Goal: Information Seeking & Learning: Learn about a topic

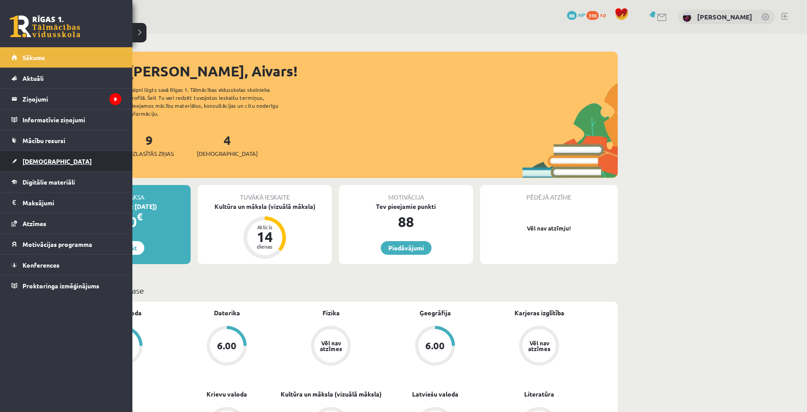
click at [37, 162] on span "[DEMOGRAPHIC_DATA]" at bounding box center [56, 161] width 69 height 8
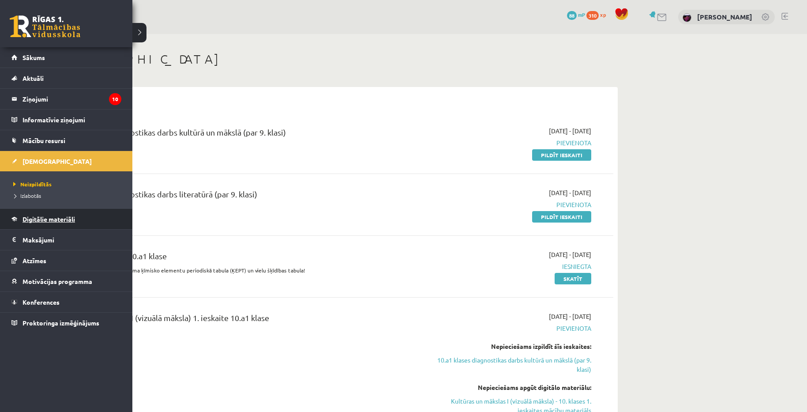
click at [33, 217] on span "Digitālie materiāli" at bounding box center [48, 219] width 52 height 8
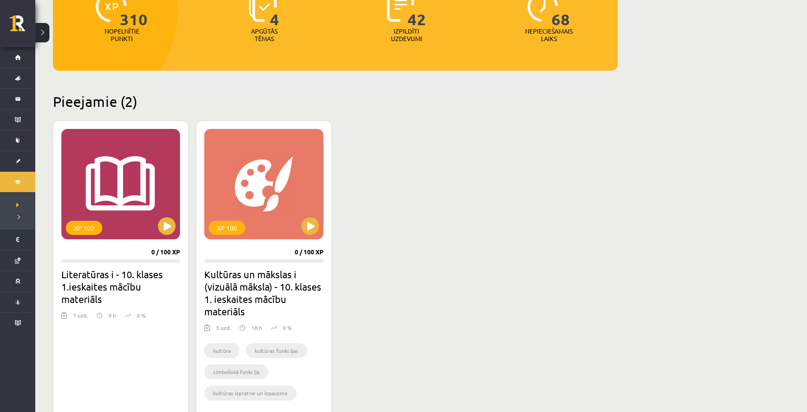
scroll to position [132, 0]
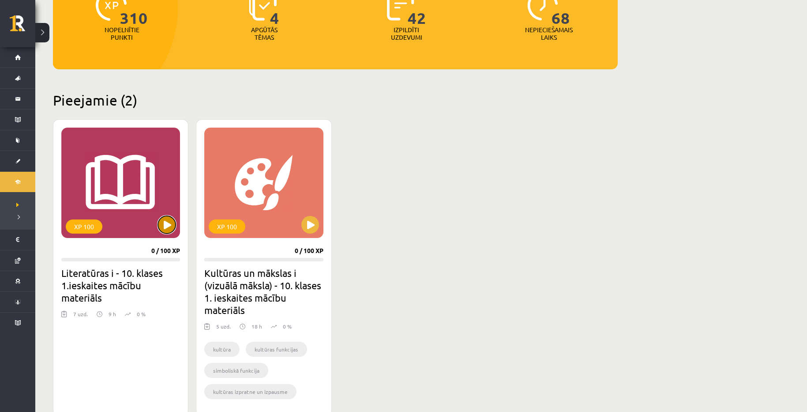
click at [162, 222] on button at bounding box center [167, 225] width 18 height 18
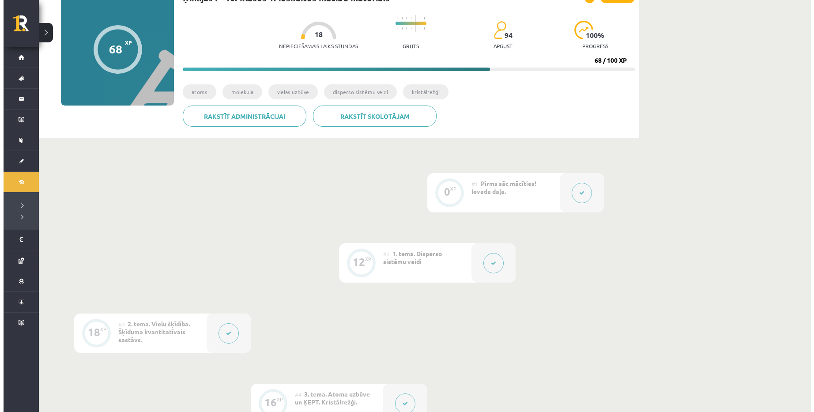
scroll to position [88, 0]
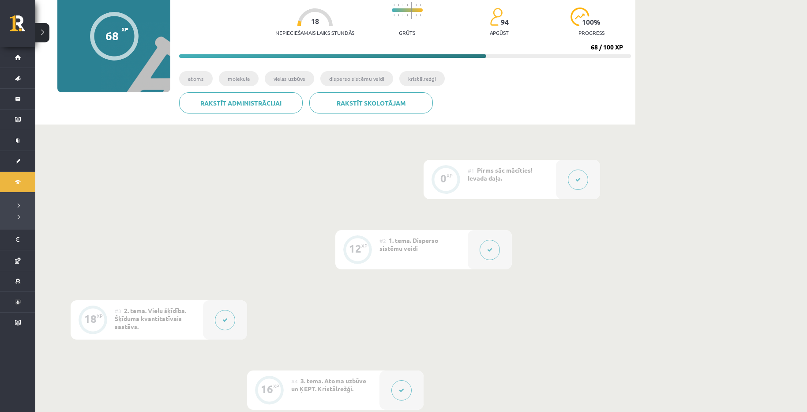
click at [491, 245] on button at bounding box center [490, 250] width 20 height 20
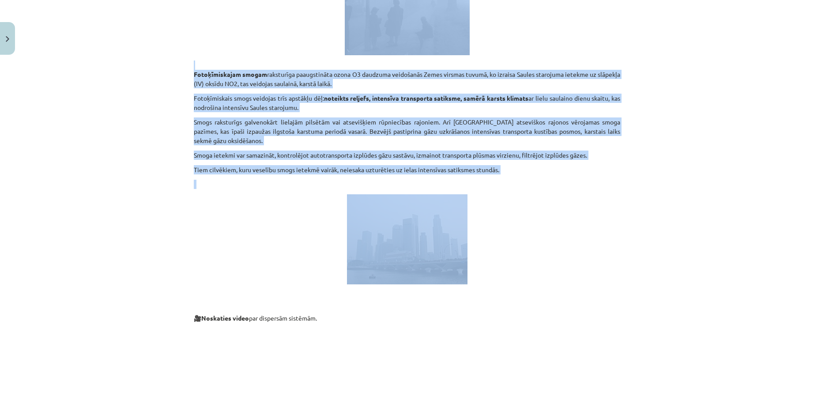
scroll to position [2118, 0]
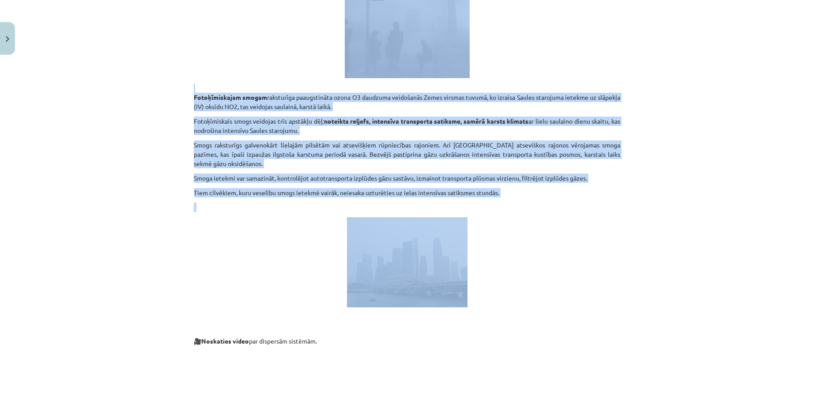
copy div "Loremips dolorsi am cons adipi elitseddo, eius tempo incid (utlabore etdo) magn…"
drag, startPoint x: 190, startPoint y: 119, endPoint x: 562, endPoint y: 212, distance: 382.8
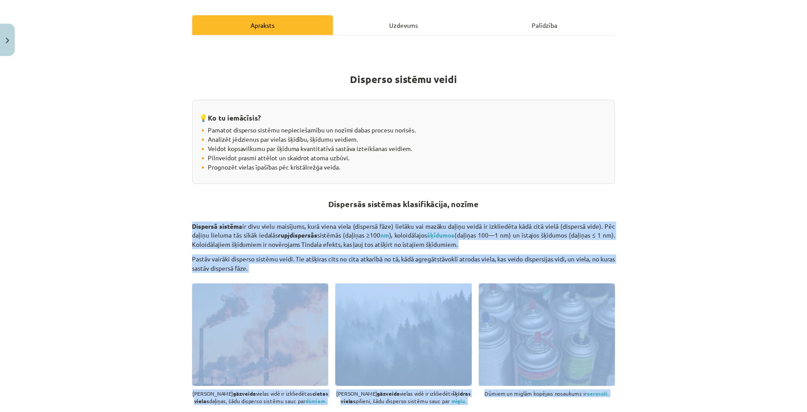
scroll to position [0, 0]
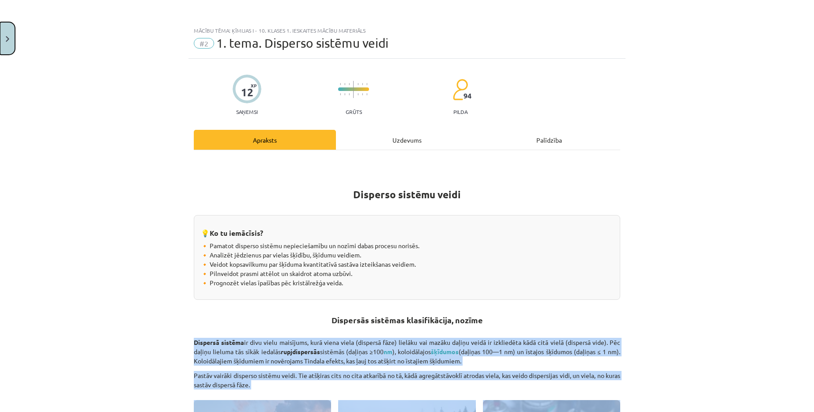
click at [4, 40] on button "Close" at bounding box center [7, 38] width 15 height 33
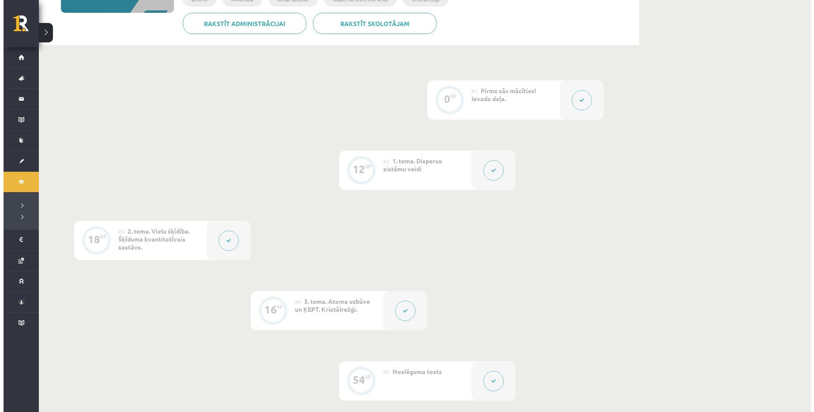
scroll to position [176, 0]
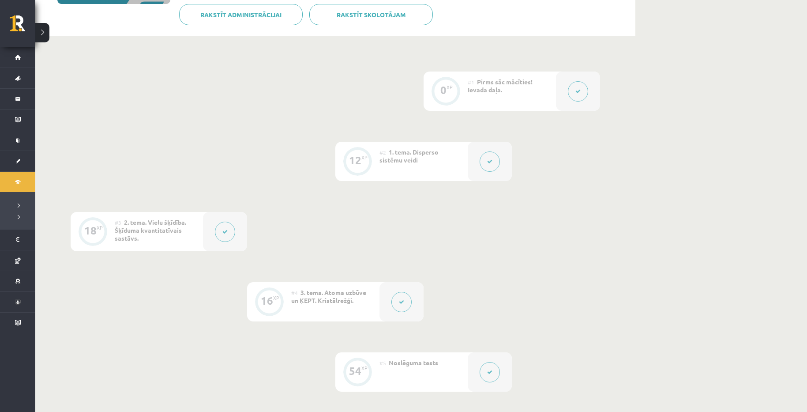
click at [232, 225] on button at bounding box center [225, 231] width 20 height 20
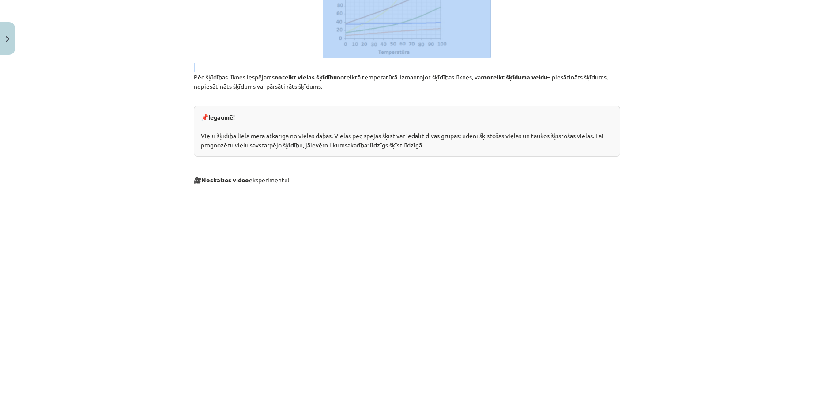
scroll to position [1676, 0]
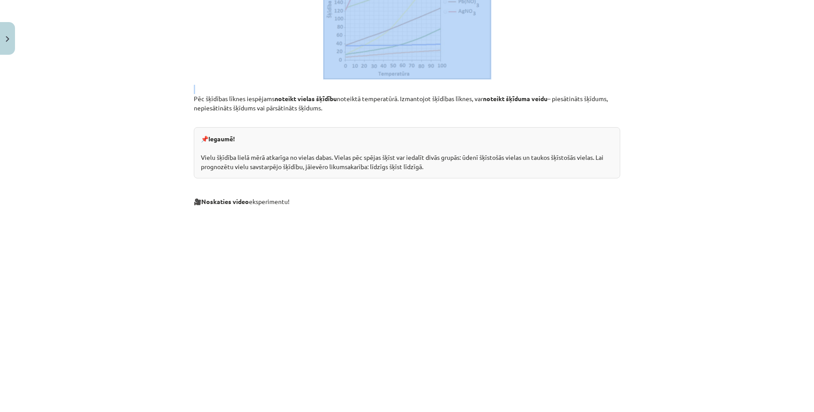
copy div "Šķīdums ir šķidrs viendabīgs maisījums, kas sastāv no šķīdinātāja molekulām un …"
drag, startPoint x: 189, startPoint y: 169, endPoint x: 550, endPoint y: 162, distance: 360.5
click at [550, 162] on div "18 XP Saņemsi Grūts 94 pilda Apraksts Uzdevums Palīdzība Vielu šķīdība. Šķīduma…" at bounding box center [406, 266] width 437 height 3768
click at [13, 39] on button "Close" at bounding box center [7, 38] width 15 height 33
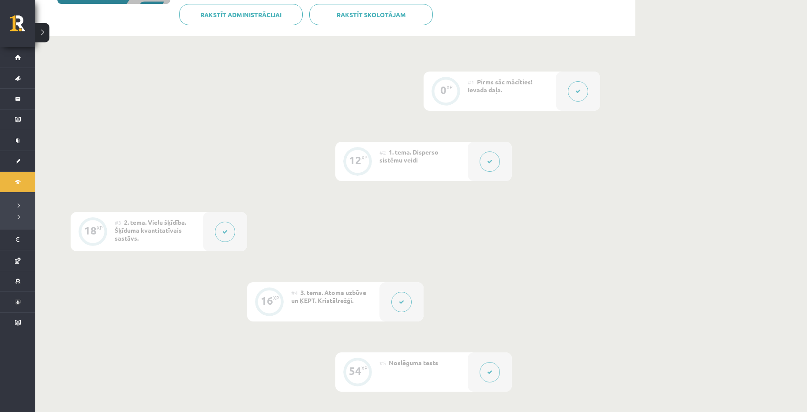
click at [401, 298] on button at bounding box center [401, 302] width 20 height 20
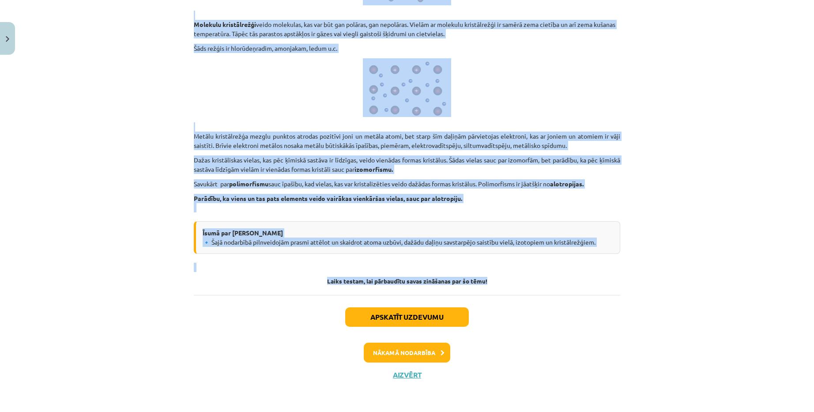
scroll to position [4483, 0]
copy div "Ķīmiskā elementa atoma uzbūve, izotopi 💡 Ko tu iemācīsies: 🔸 Padziļinasi izprat…"
drag, startPoint x: 308, startPoint y: 194, endPoint x: 594, endPoint y: 248, distance: 291.4
click at [550, 124] on p "Metālu kristālrežģa mezglu punktos atrodas pozitīvi joni un metāla atomi, bet s…" at bounding box center [407, 136] width 426 height 28
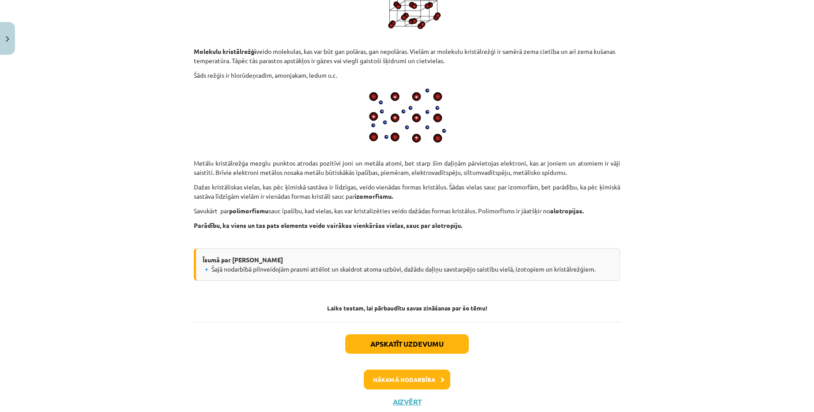
scroll to position [4439, 0]
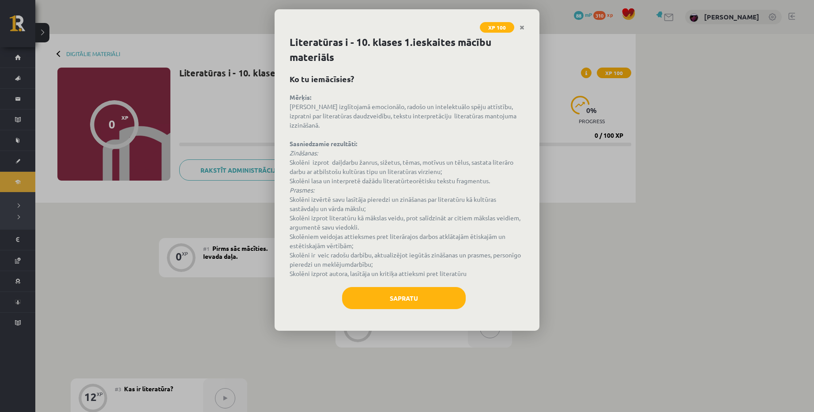
click at [721, 241] on div "XP 100 Literatūras i - 10. klases 1.ieskaites mācību materiāls Ko tu iemācīsies…" at bounding box center [407, 206] width 814 height 412
click at [413, 292] on button "Sapratu" at bounding box center [404, 298] width 124 height 22
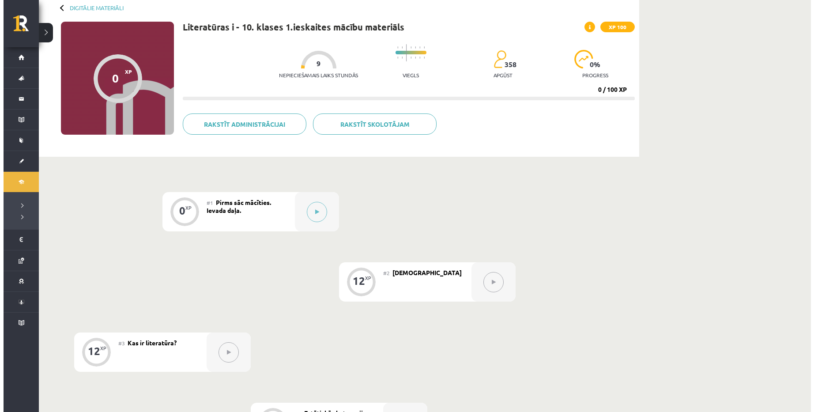
scroll to position [132, 0]
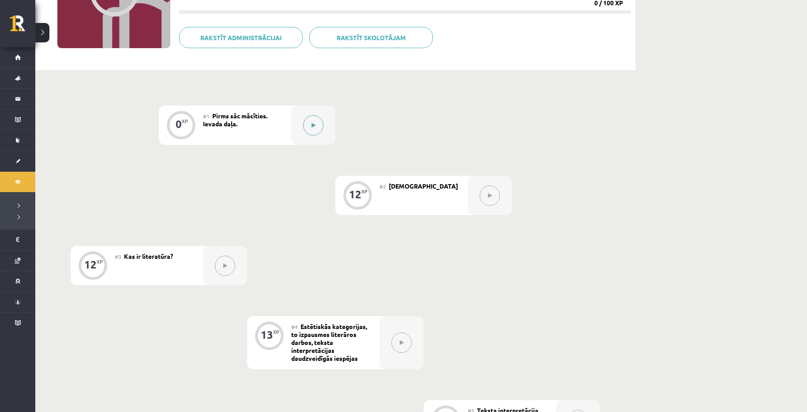
click at [314, 131] on button at bounding box center [313, 125] width 20 height 20
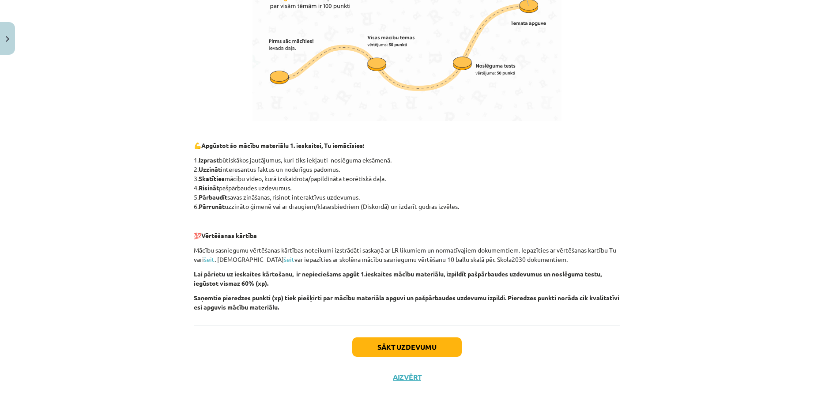
scroll to position [526, 0]
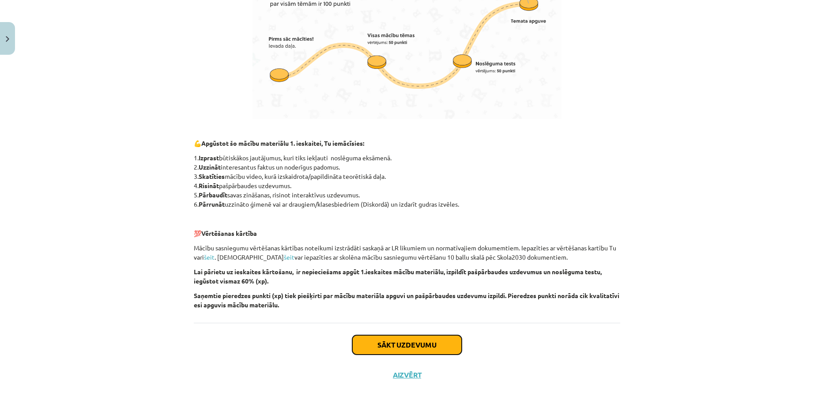
click at [415, 337] on button "Sākt uzdevumu" at bounding box center [406, 344] width 109 height 19
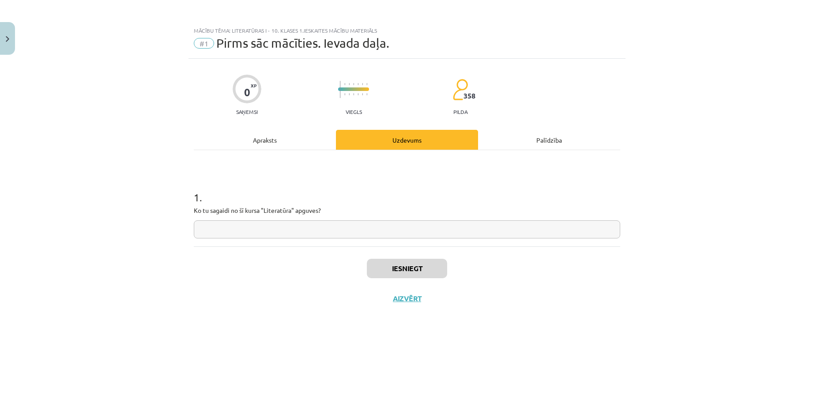
scroll to position [0, 0]
click at [319, 229] on input "text" at bounding box center [407, 229] width 426 height 18
type input "*"
type input "**********"
click at [424, 272] on button "Iesniegt" at bounding box center [407, 268] width 80 height 19
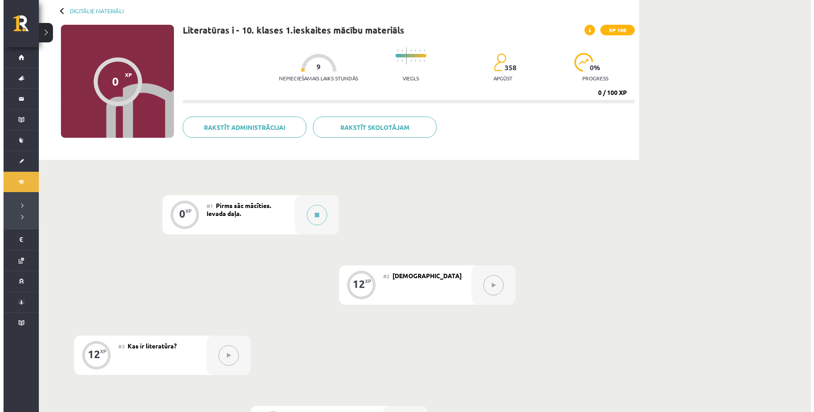
scroll to position [44, 0]
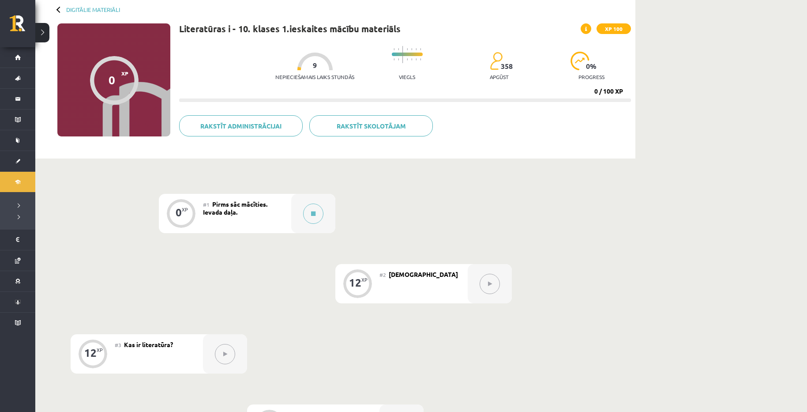
click at [485, 285] on button at bounding box center [490, 284] width 20 height 20
click at [317, 210] on button at bounding box center [313, 213] width 20 height 20
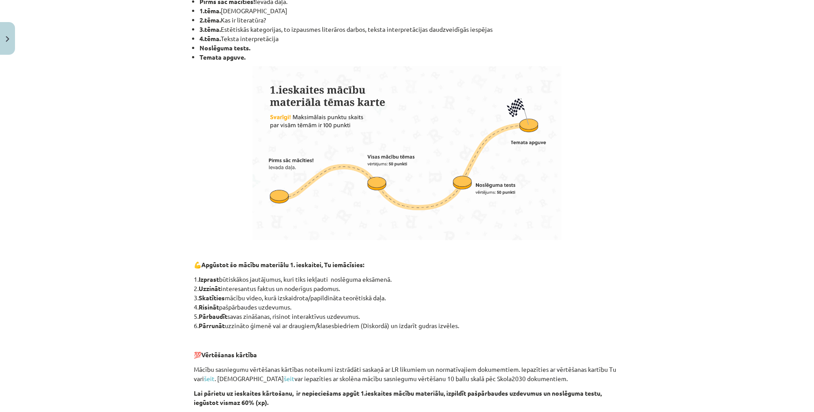
scroll to position [526, 0]
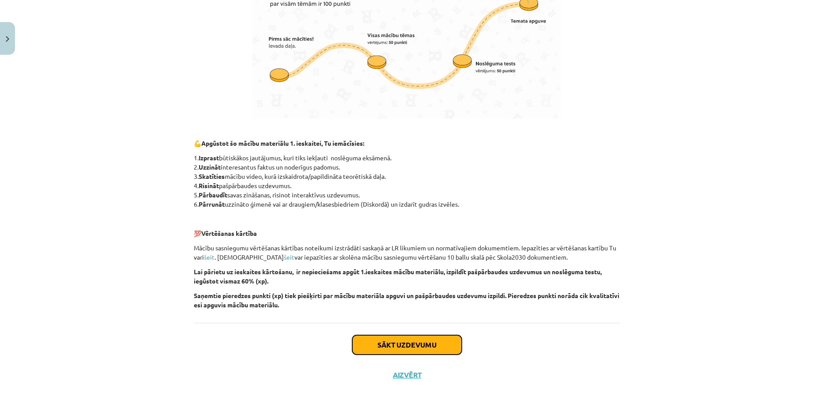
click at [411, 337] on button "Sākt uzdevumu" at bounding box center [406, 344] width 109 height 19
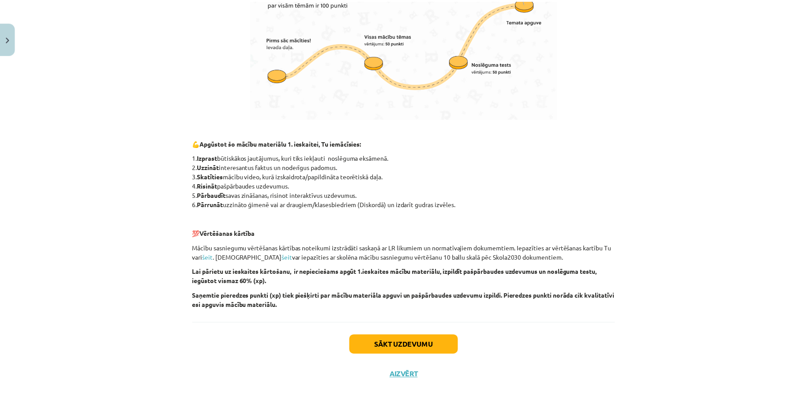
scroll to position [0, 0]
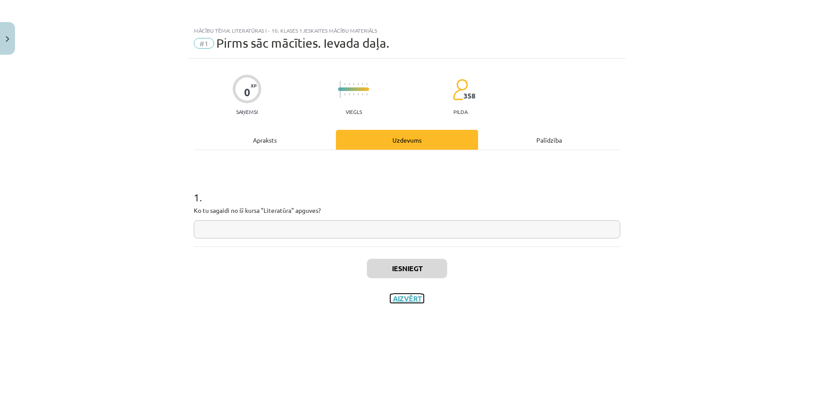
click at [401, 294] on button "Aizvērt" at bounding box center [407, 298] width 34 height 9
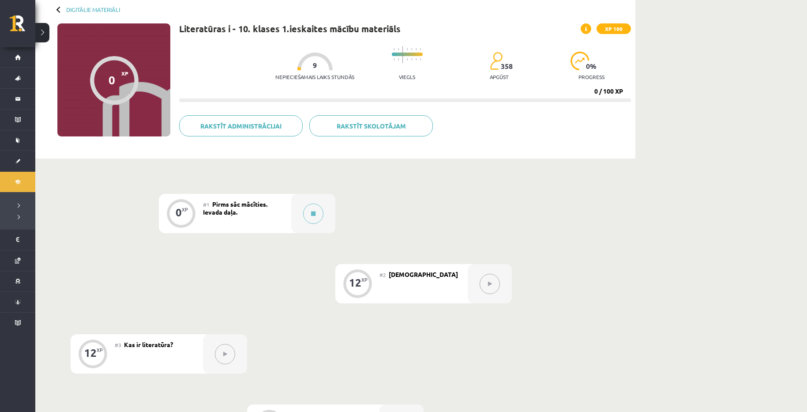
click at [494, 281] on button at bounding box center [490, 284] width 20 height 20
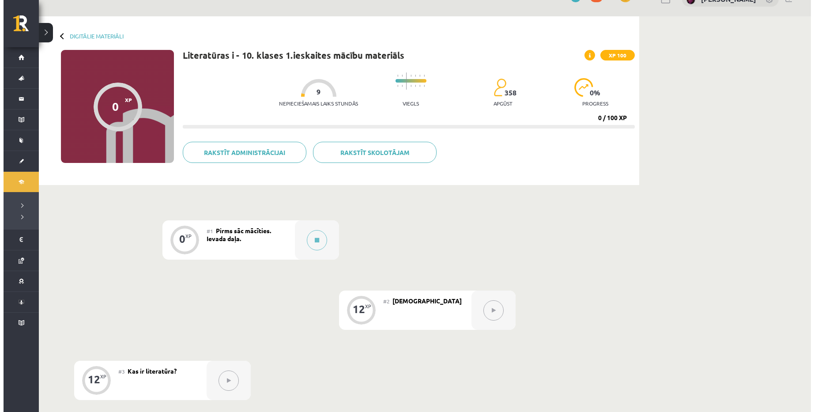
scroll to position [13, 0]
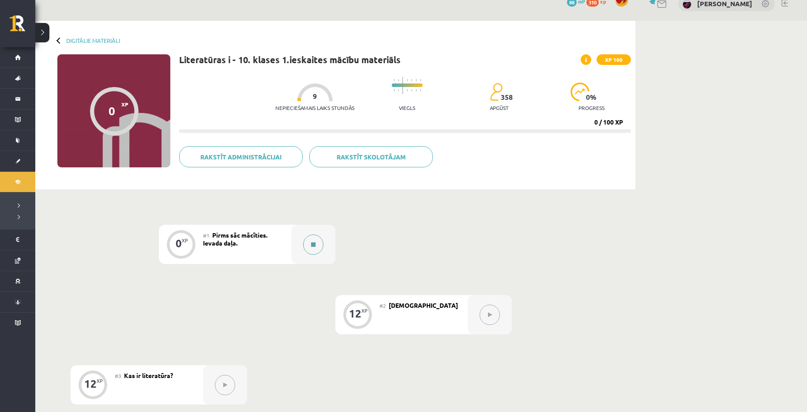
click at [316, 243] on button at bounding box center [313, 244] width 20 height 20
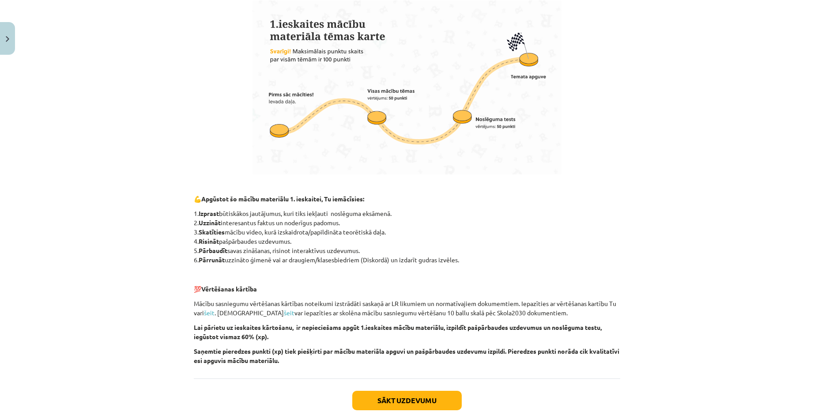
scroll to position [526, 0]
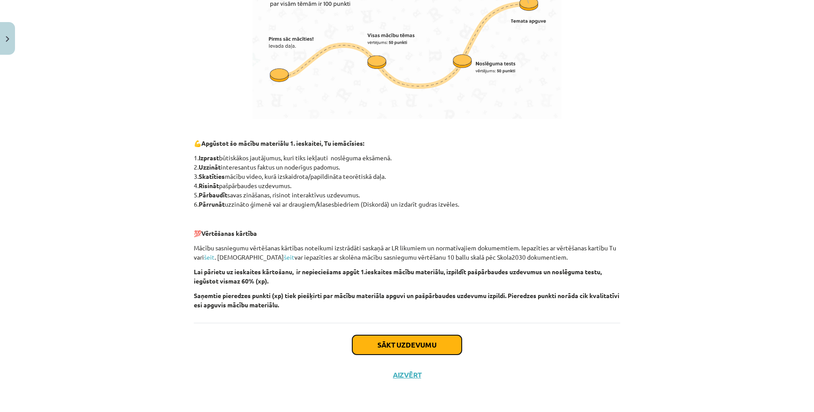
click at [400, 337] on button "Sākt uzdevumu" at bounding box center [406, 344] width 109 height 19
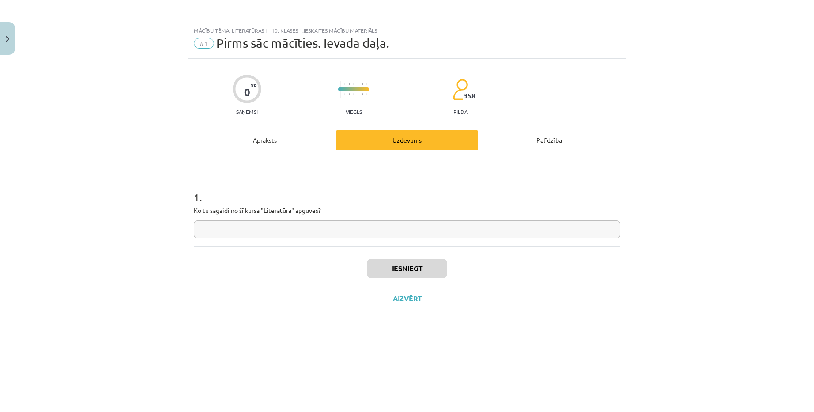
click at [379, 223] on input "text" at bounding box center [407, 229] width 426 height 18
type input "**********"
click at [420, 262] on button "Iesniegt" at bounding box center [407, 268] width 80 height 19
click at [429, 300] on button "Nākamā nodarbība" at bounding box center [407, 304] width 86 height 20
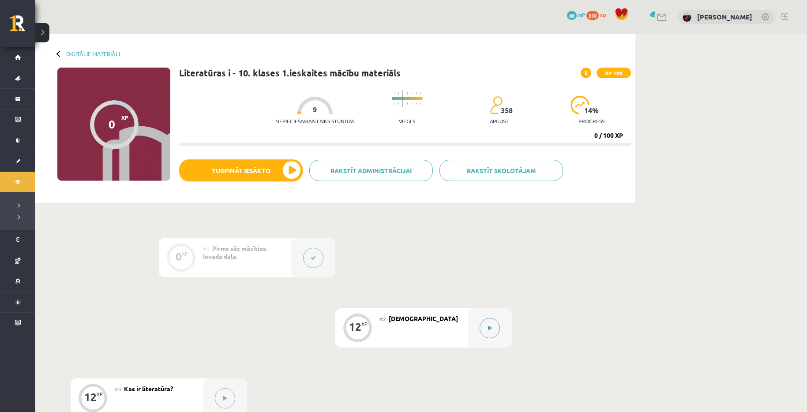
click at [487, 327] on button at bounding box center [490, 328] width 20 height 20
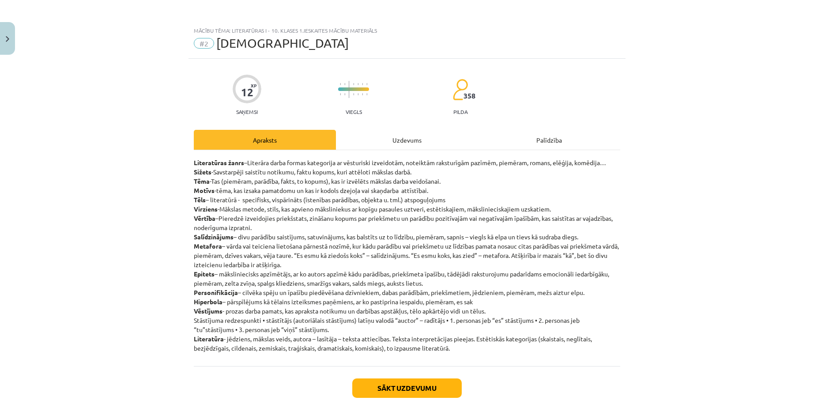
copy p "Loremipsumd sitam –Consecte adipi elitse doeiusmodt in utlaboreet doloremagn, a…"
drag, startPoint x: 191, startPoint y: 161, endPoint x: 599, endPoint y: 353, distance: 451.1
click at [599, 353] on div "Literatūras žanrs –Literāra darba formas kategorija ar vēsturiski izveidotām, n…" at bounding box center [407, 258] width 426 height 216
click at [728, 226] on div "Mācību tēma: Literatūras i - 10. klases 1.ieskaites mācību materiāls #2 Jēdzien…" at bounding box center [407, 206] width 814 height 412
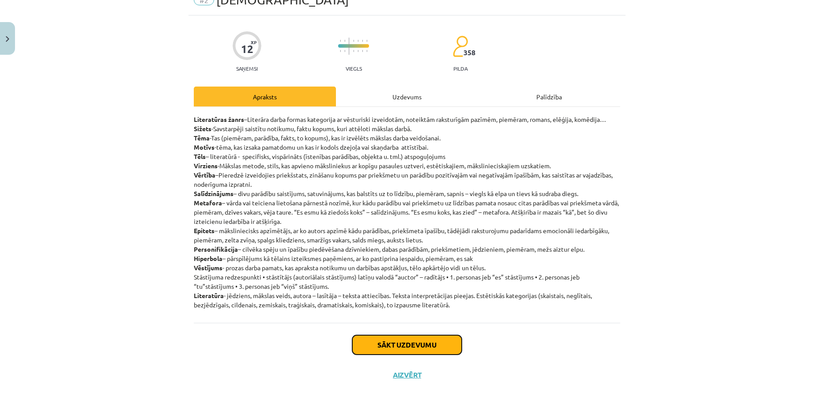
click at [422, 341] on button "Sākt uzdevumu" at bounding box center [406, 344] width 109 height 19
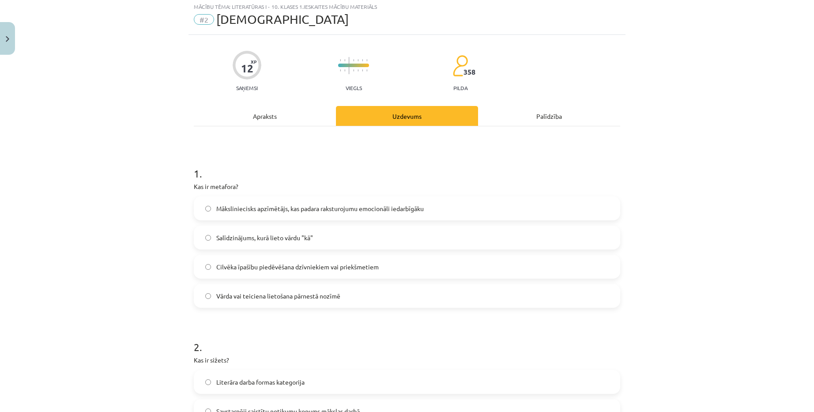
scroll to position [22, 0]
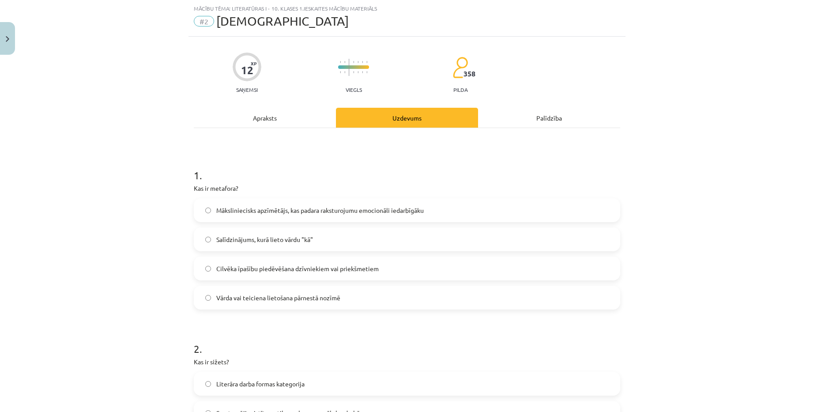
click at [289, 247] on label "Salīdzinājums, kurā lieto vārdu "kā"" at bounding box center [407, 239] width 424 height 22
drag, startPoint x: 766, startPoint y: 229, endPoint x: 761, endPoint y: 227, distance: 5.5
click at [766, 229] on div "Mācību tēma: Literatūras i - 10. klases 1.ieskaites mācību materiāls #2 Jēdzien…" at bounding box center [407, 206] width 814 height 412
click at [284, 120] on div "Apraksts" at bounding box center [265, 118] width 142 height 20
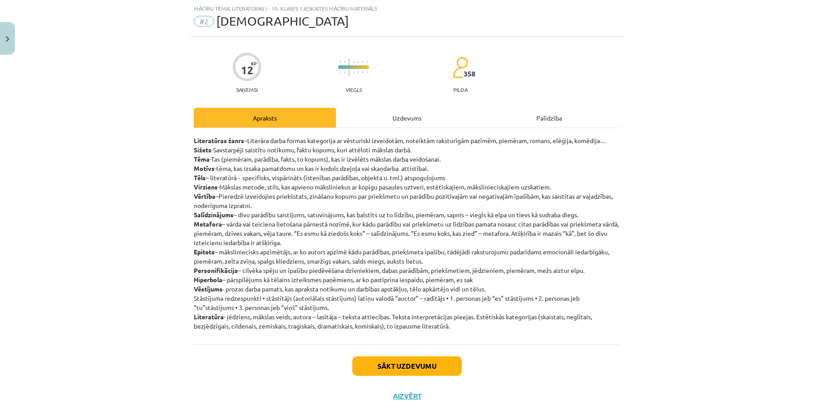
click at [399, 120] on div "Uzdevums" at bounding box center [407, 118] width 142 height 20
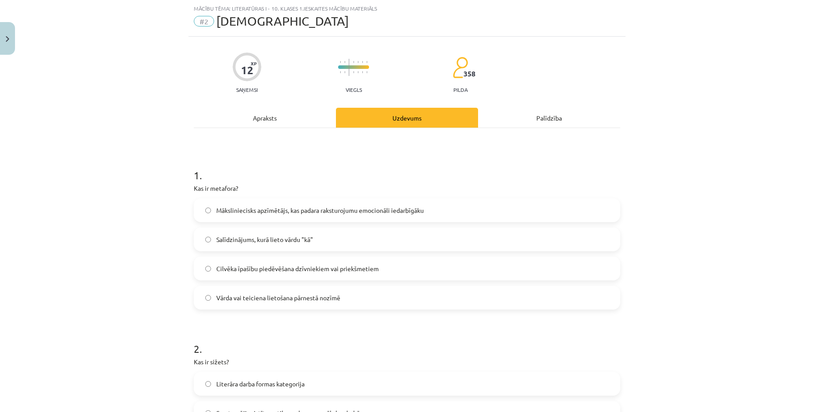
click at [348, 300] on label "Vārda vai teiciena lietošana pārnestā nozīmē" at bounding box center [407, 297] width 424 height 22
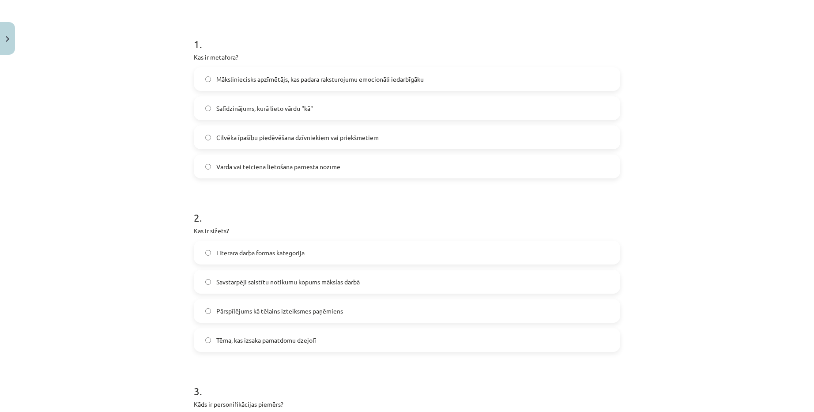
scroll to position [154, 0]
click at [343, 277] on span "Savstarpēji saistītu notikumu kopums mākslas darbā" at bounding box center [287, 280] width 143 height 9
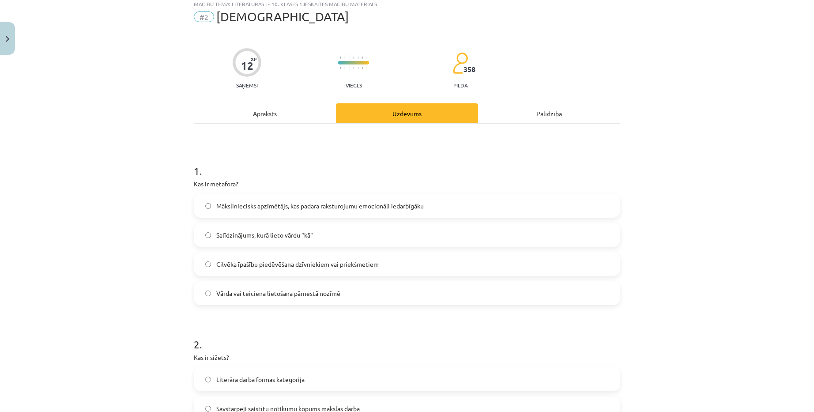
scroll to position [0, 0]
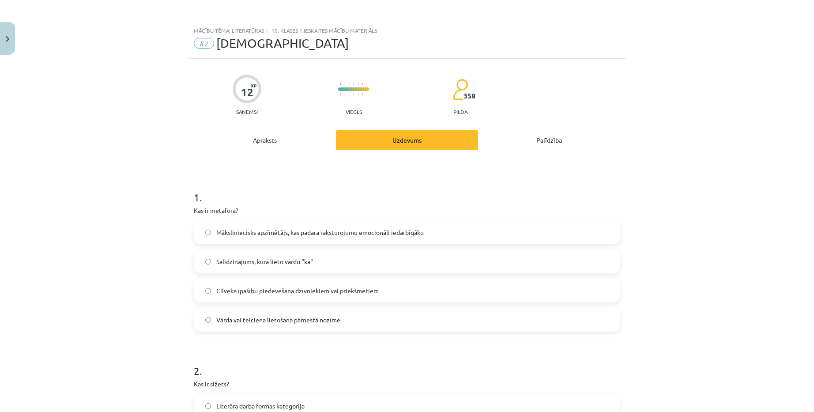
click at [263, 138] on div "Apraksts" at bounding box center [265, 140] width 142 height 20
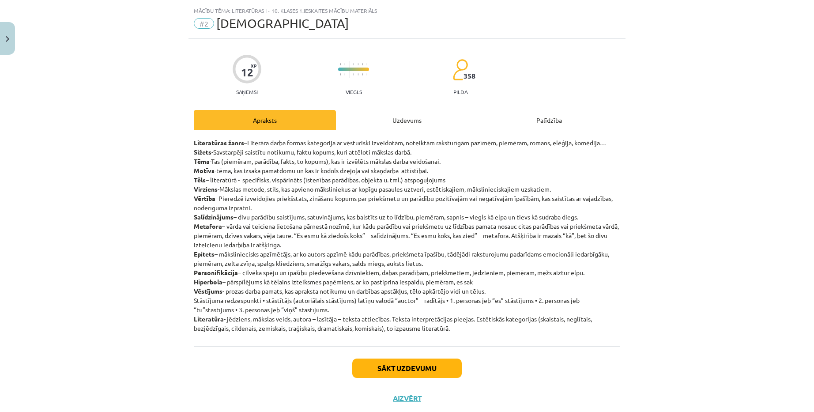
scroll to position [22, 0]
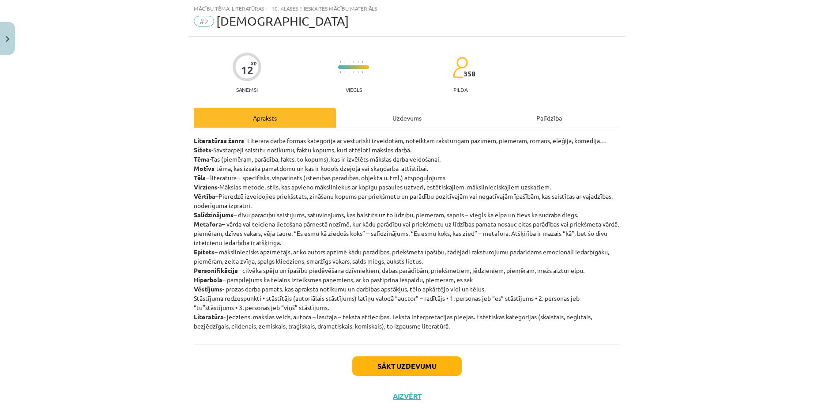
click at [412, 125] on div "Uzdevums" at bounding box center [407, 118] width 142 height 20
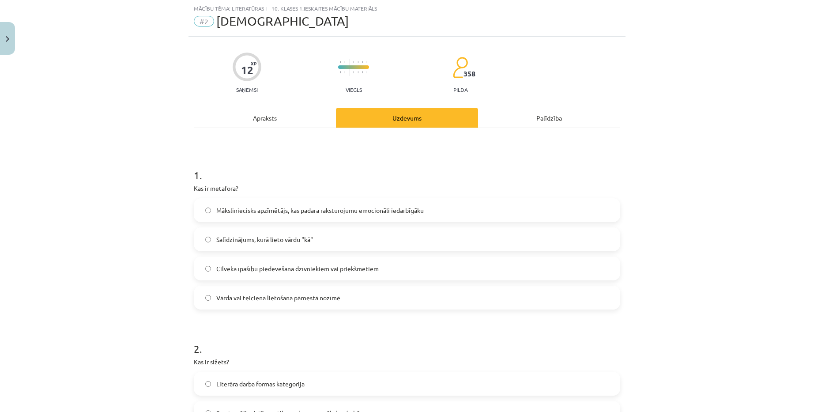
click at [259, 117] on div "Apraksts" at bounding box center [265, 118] width 142 height 20
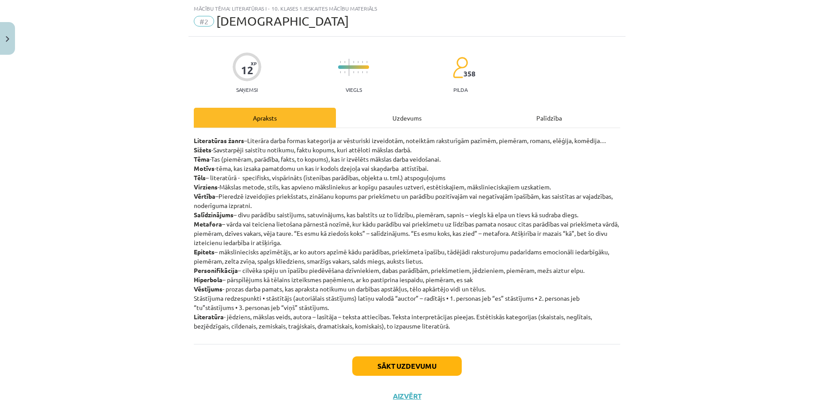
click at [716, 258] on div "Mācību tēma: Literatūras i - 10. klases 1.ieskaites mācību materiāls #2 Jēdzien…" at bounding box center [407, 206] width 814 height 412
click at [404, 123] on div "Uzdevums" at bounding box center [407, 118] width 142 height 20
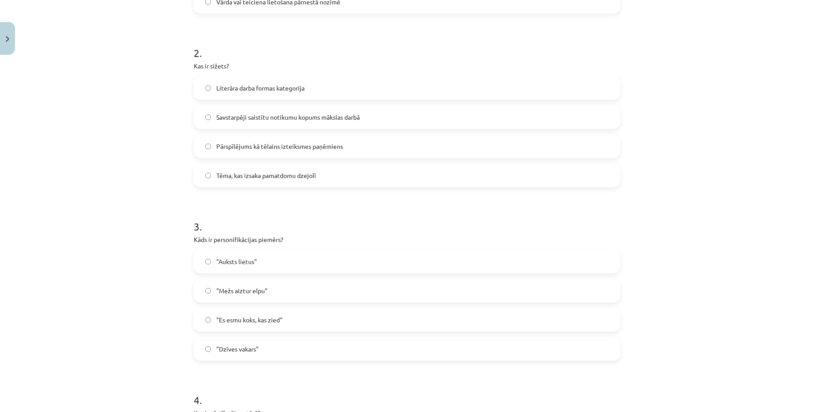
scroll to position [331, 0]
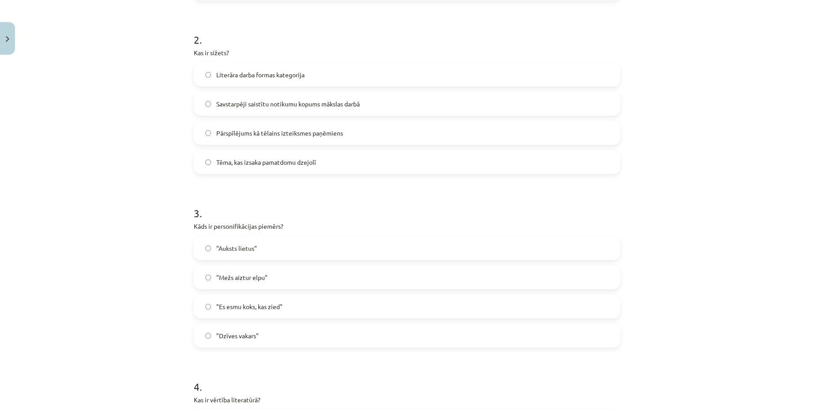
click at [302, 251] on label ""Auksts lietus"" at bounding box center [407, 248] width 424 height 22
click at [287, 276] on label ""Mežs aiztur elpu"" at bounding box center [407, 277] width 424 height 22
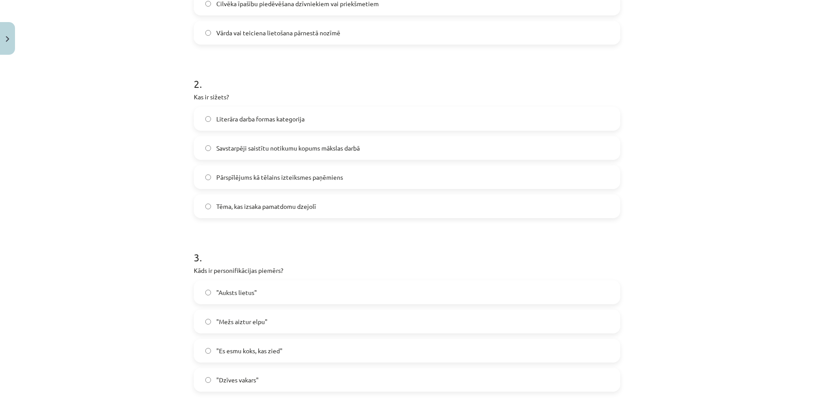
scroll to position [22, 0]
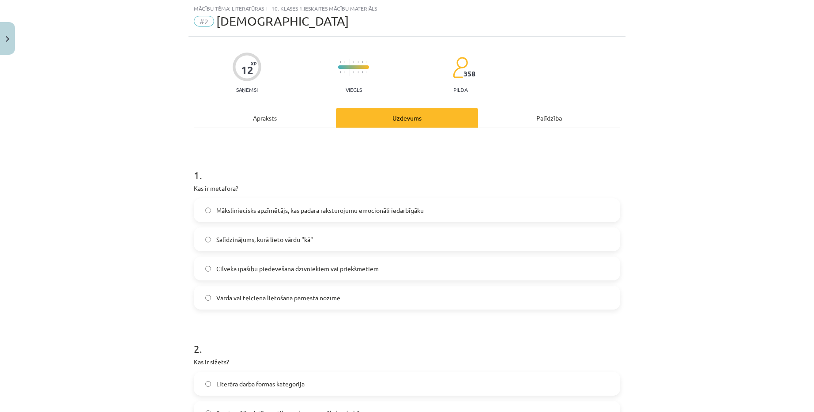
click at [267, 114] on div "Apraksts" at bounding box center [265, 118] width 142 height 20
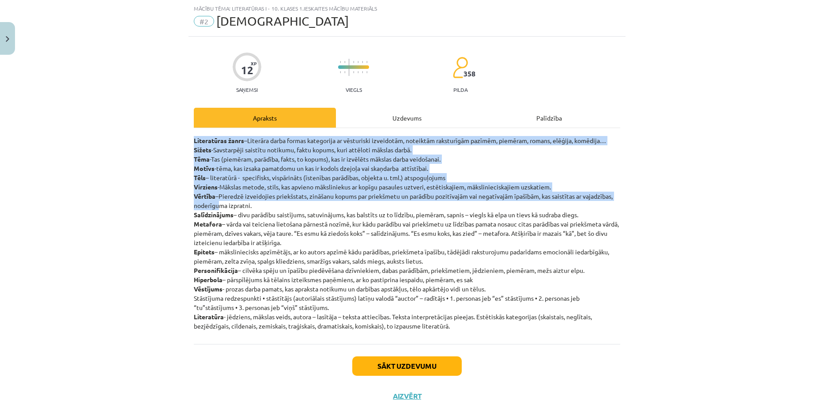
drag, startPoint x: 191, startPoint y: 137, endPoint x: 214, endPoint y: 201, distance: 67.5
click at [214, 201] on p "Literatūras žanrs –Literāra darba formas kategorija ar vēsturiski izveidotām, n…" at bounding box center [407, 233] width 426 height 195
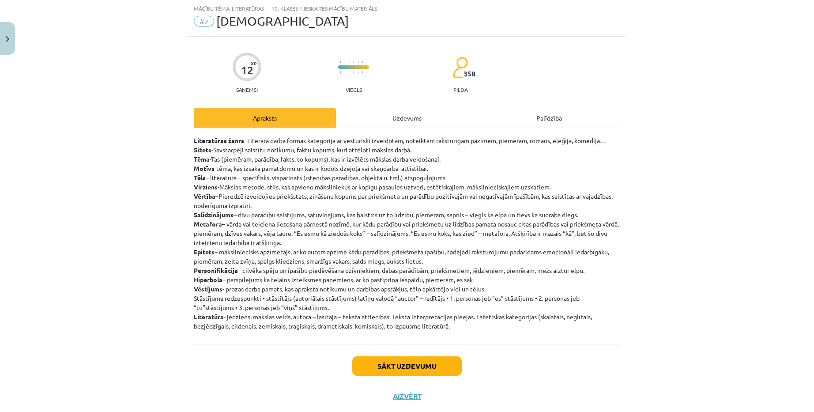
click at [259, 217] on p "Literatūras žanrs –Literāra darba formas kategorija ar vēsturiski izveidotām, n…" at bounding box center [407, 233] width 426 height 195
click at [396, 120] on div "Uzdevums" at bounding box center [407, 118] width 142 height 20
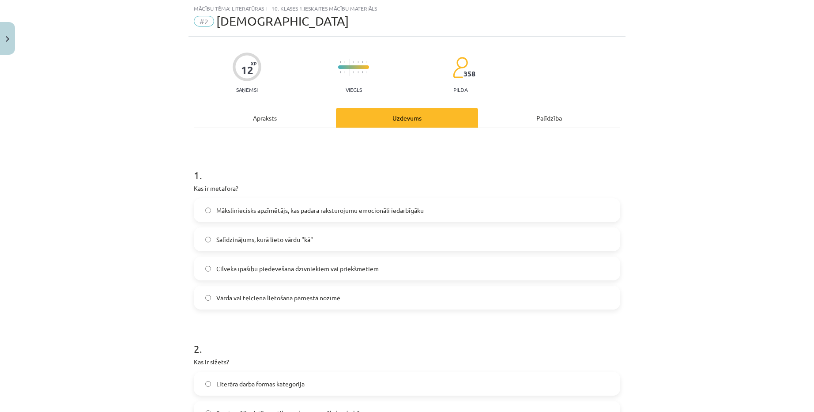
click at [315, 124] on div "Apraksts" at bounding box center [265, 118] width 142 height 20
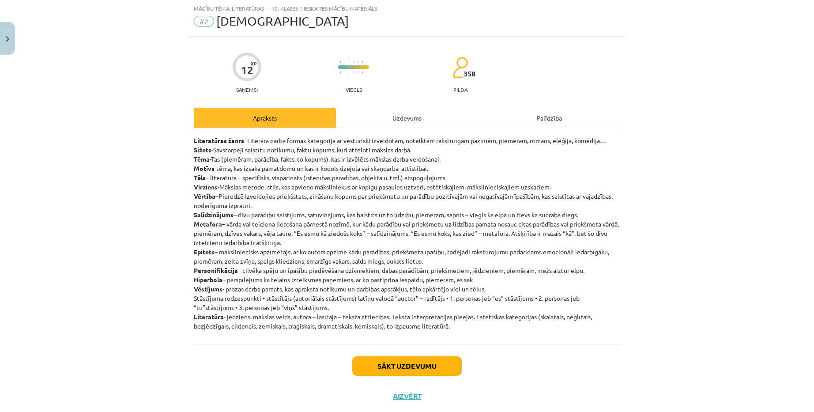
click at [393, 124] on div "Uzdevums" at bounding box center [407, 118] width 142 height 20
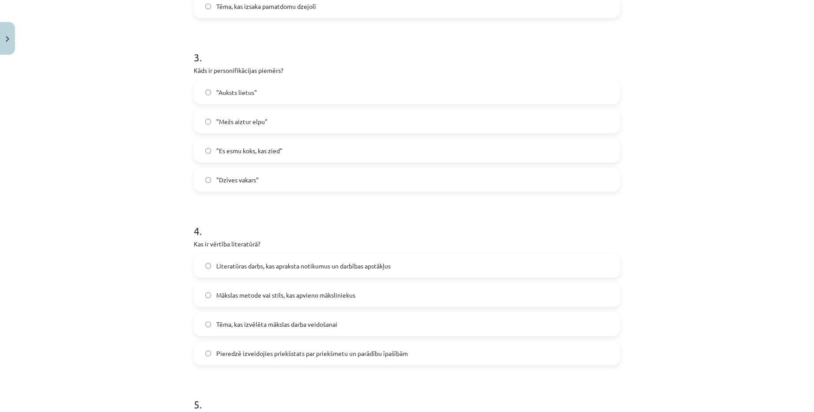
scroll to position [507, 0]
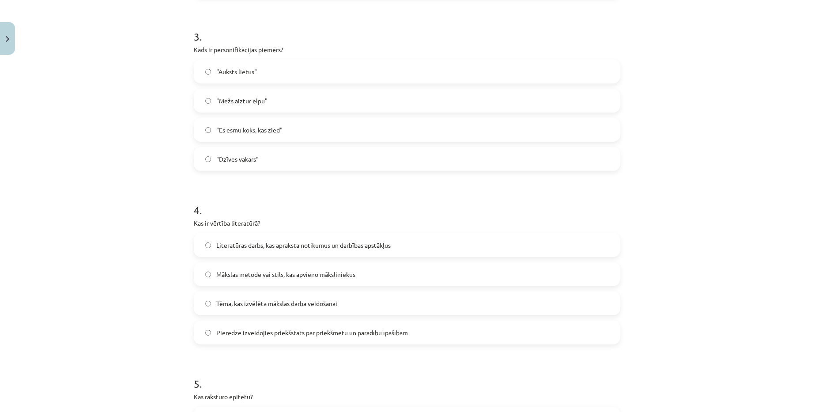
click at [390, 331] on span "Pieredzē izveidojies priekšstats par priekšmetu un parādību īpašībām" at bounding box center [311, 332] width 191 height 9
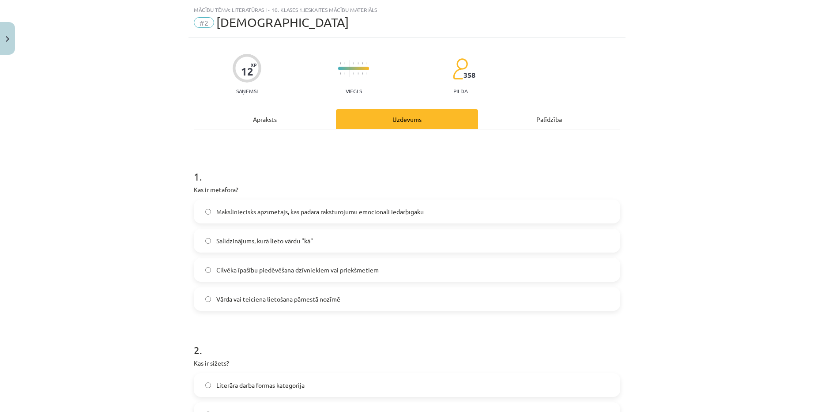
scroll to position [0, 0]
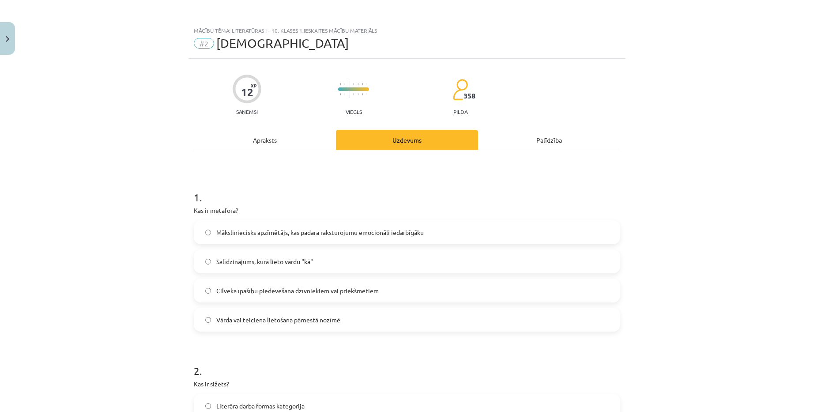
click at [271, 140] on div "Apraksts" at bounding box center [265, 140] width 142 height 20
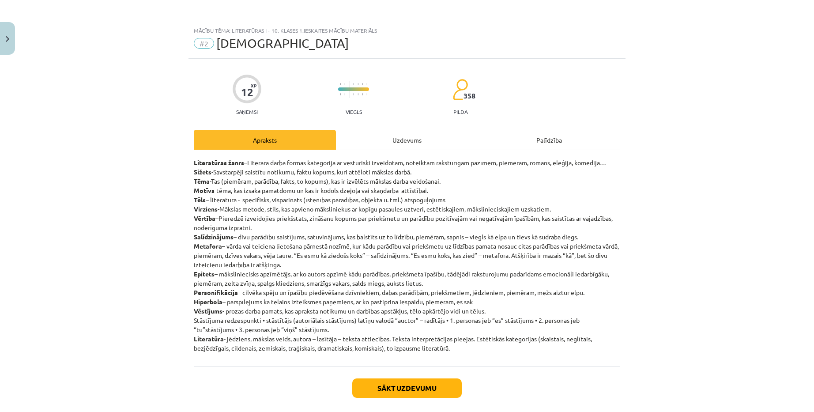
scroll to position [22, 0]
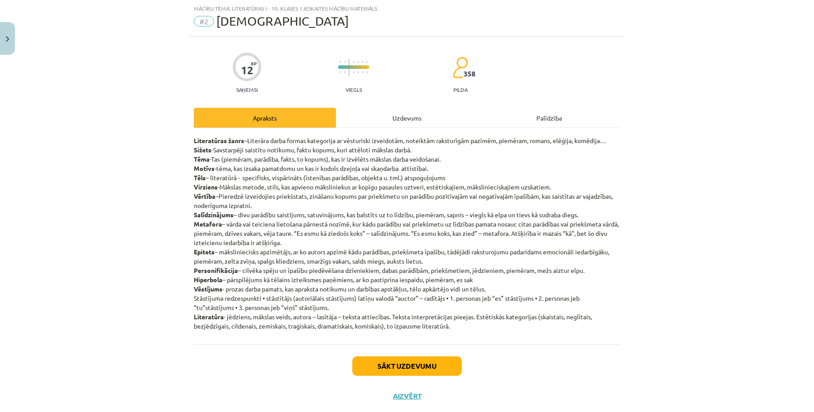
click at [740, 265] on div "Mācību tēma: Literatūras i - 10. klases 1.ieskaites mācību materiāls #2 Jēdzien…" at bounding box center [407, 206] width 814 height 412
click at [262, 259] on p "Literatūras žanrs –Literāra darba formas kategorija ar vēsturiski izveidotām, n…" at bounding box center [407, 233] width 426 height 195
click at [401, 117] on div "Uzdevums" at bounding box center [407, 118] width 142 height 20
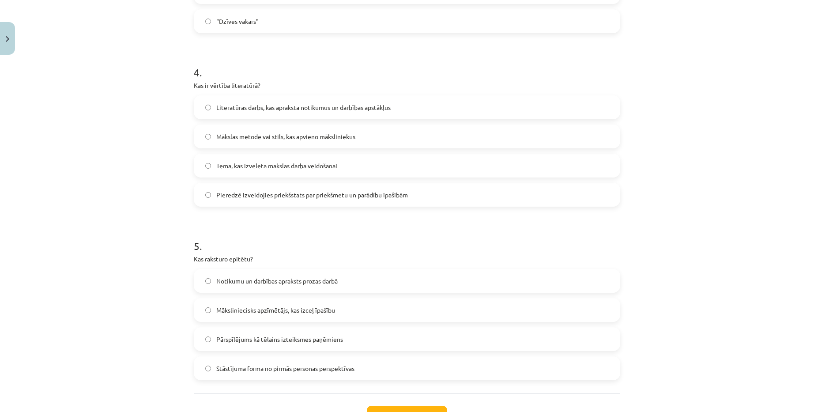
scroll to position [684, 0]
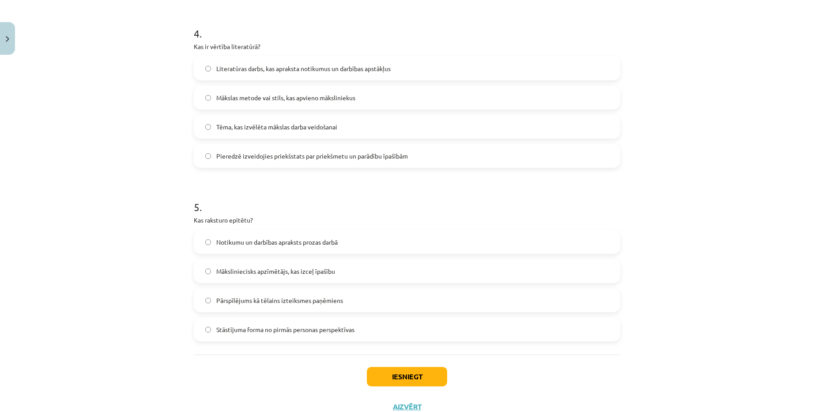
click at [338, 275] on label "Māksliniecisks apzīmētājs, kas izceļ īpašību" at bounding box center [407, 271] width 424 height 22
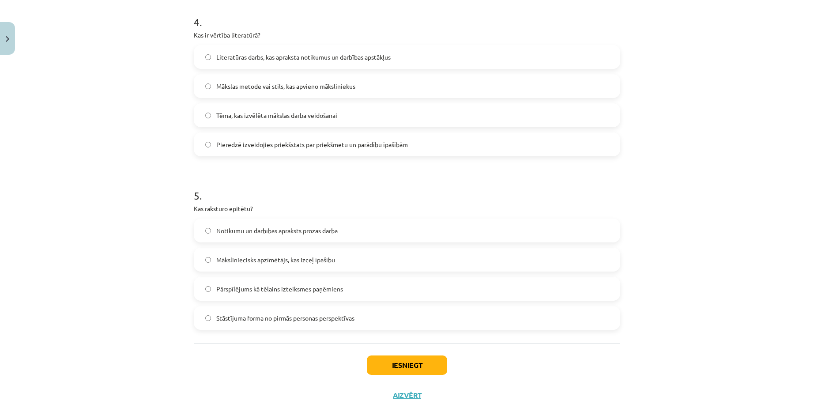
scroll to position [716, 0]
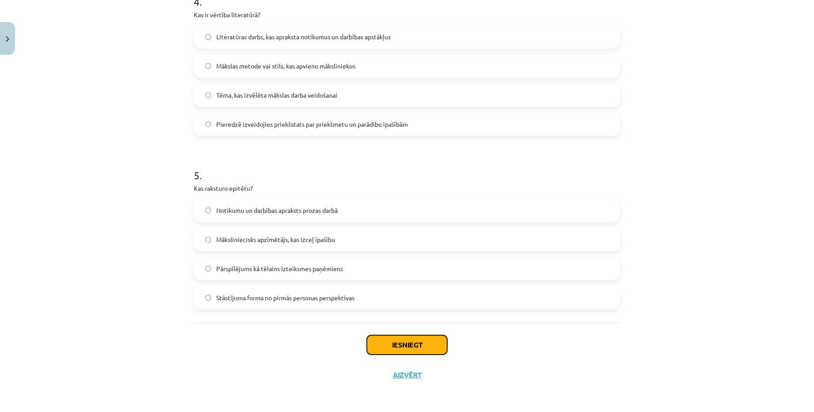
click at [404, 344] on button "Iesniegt" at bounding box center [407, 344] width 80 height 19
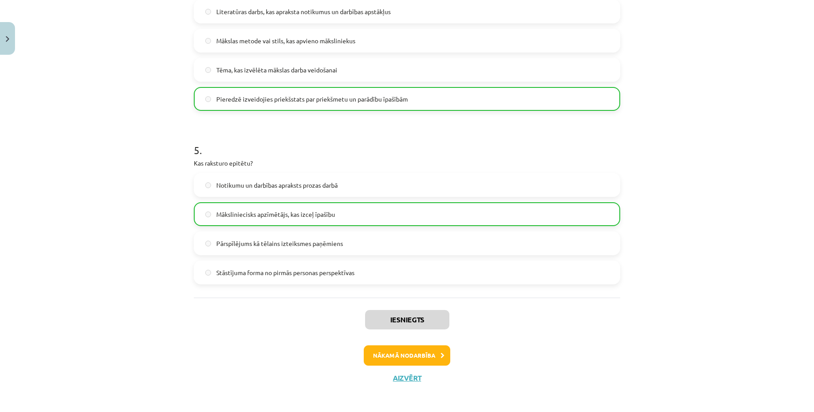
scroll to position [744, 0]
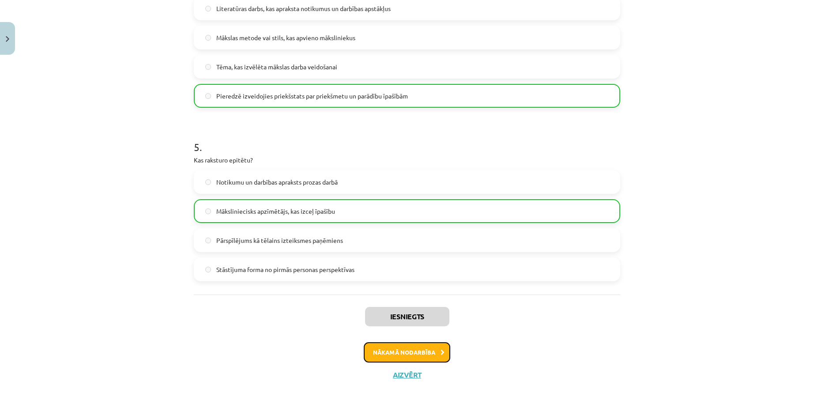
click at [406, 356] on button "Nākamā nodarbība" at bounding box center [407, 352] width 86 height 20
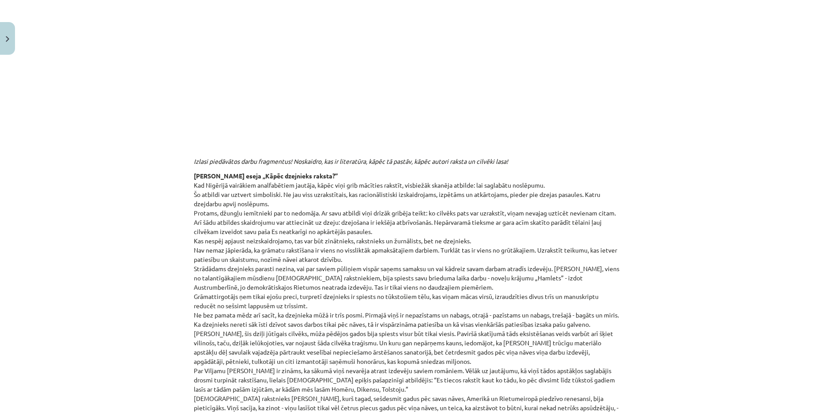
scroll to position [0, 0]
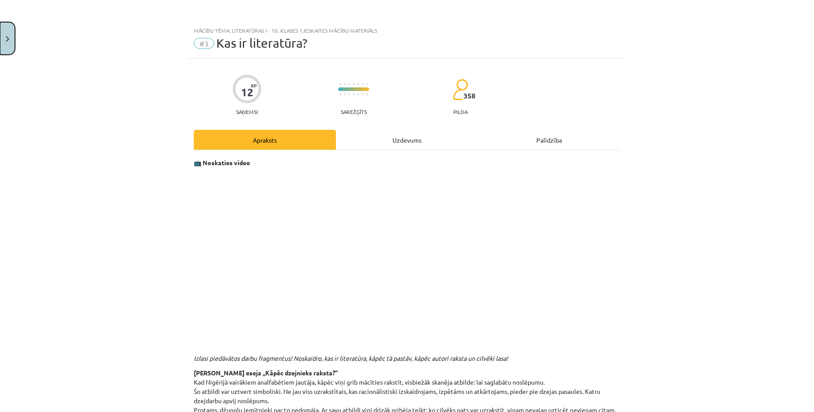
drag, startPoint x: 11, startPoint y: 40, endPoint x: 549, endPoint y: -1, distance: 539.4
click at [549, 0] on html "0 Dāvanas 88 mP 310 xp [PERSON_NAME] Sākums Aktuāli Kā mācīties eSKOLĀ Kontakti…" at bounding box center [407, 206] width 814 height 412
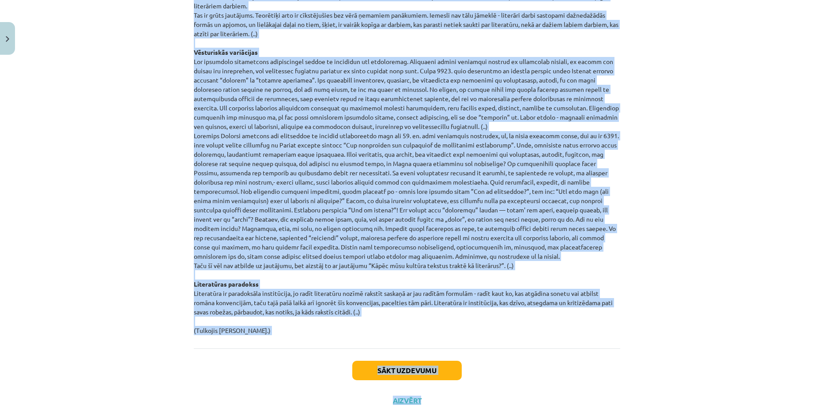
scroll to position [847, 0]
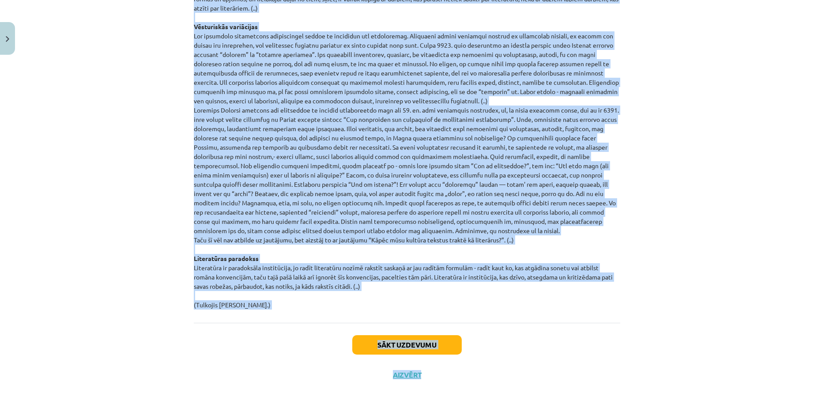
drag, startPoint x: 190, startPoint y: 169, endPoint x: 389, endPoint y: 300, distance: 238.5
copy div "Loremi dolorsitam conse adipiscing! Elitseddo, eiu te incididunt, utlab et dolo…"
click at [407, 347] on button "Sākt uzdevumu" at bounding box center [406, 344] width 109 height 19
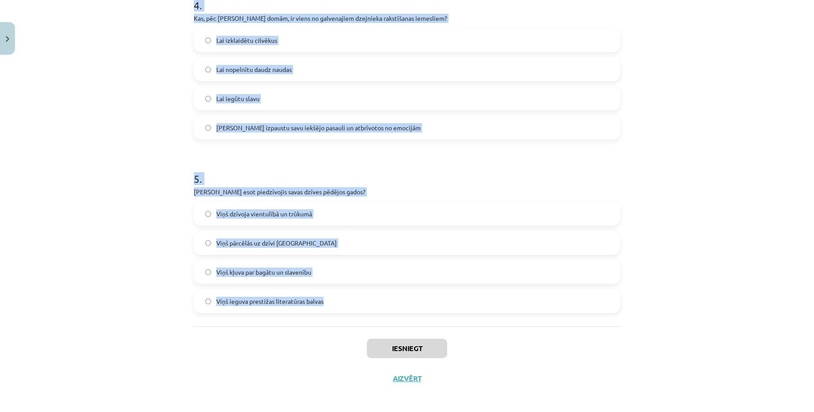
scroll to position [716, 0]
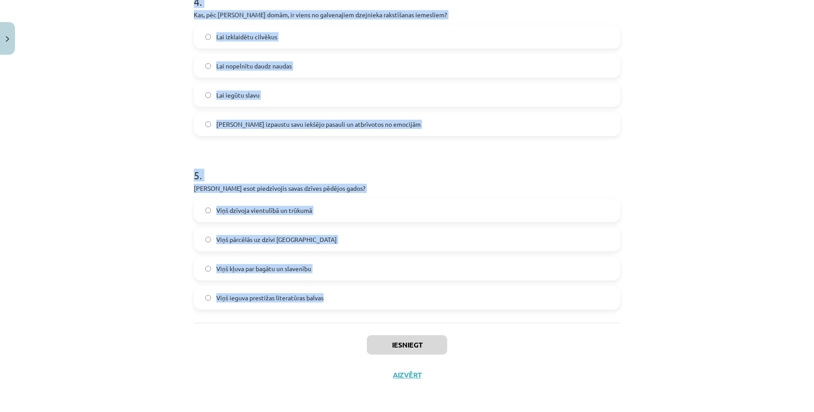
copy form "Lore ip Dolors Ametcons adipisc elit seddoeius, temp incidid, ut laboreet dolor…"
drag, startPoint x: 191, startPoint y: 187, endPoint x: 484, endPoint y: 307, distance: 316.6
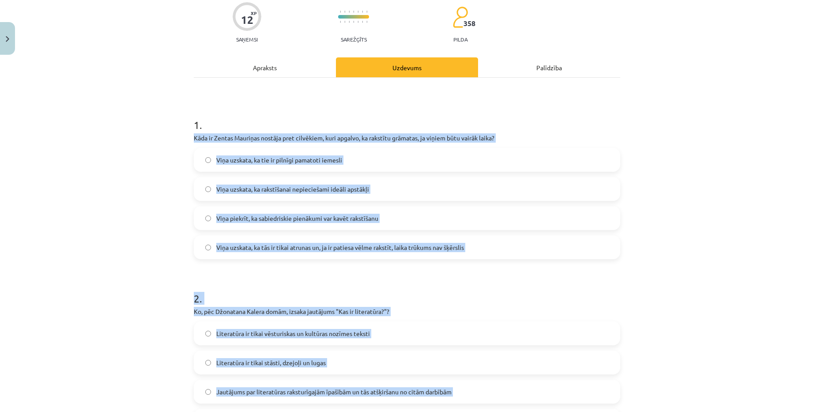
scroll to position [54, 0]
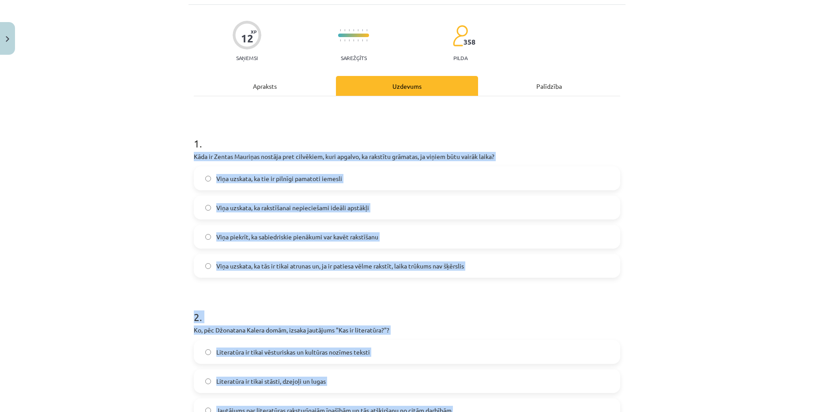
click at [401, 184] on label "Viņa uzskata, ka tie ir pilnīgi pamatoti iemesli" at bounding box center [407, 178] width 424 height 22
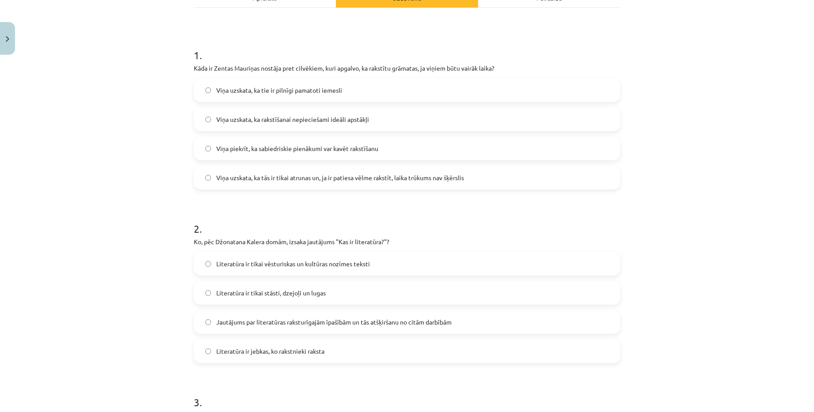
click at [341, 323] on span "Jautājums par literatūras raksturīgajām īpašībām un tās atšķiršanu no citām dar…" at bounding box center [333, 321] width 235 height 9
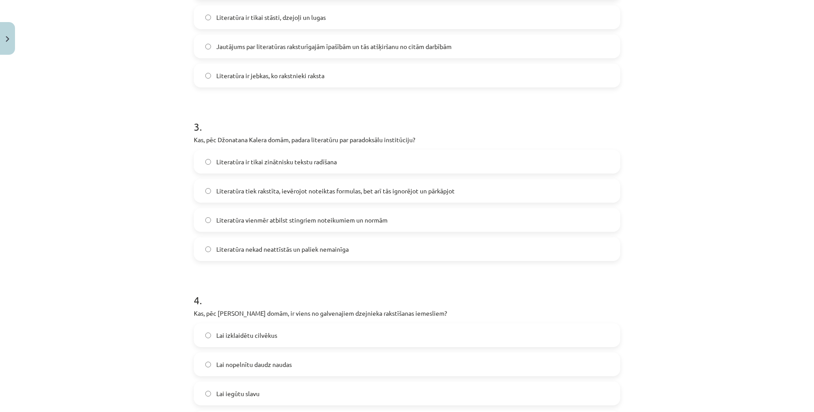
scroll to position [451, 0]
